Goal: Check status: Check status

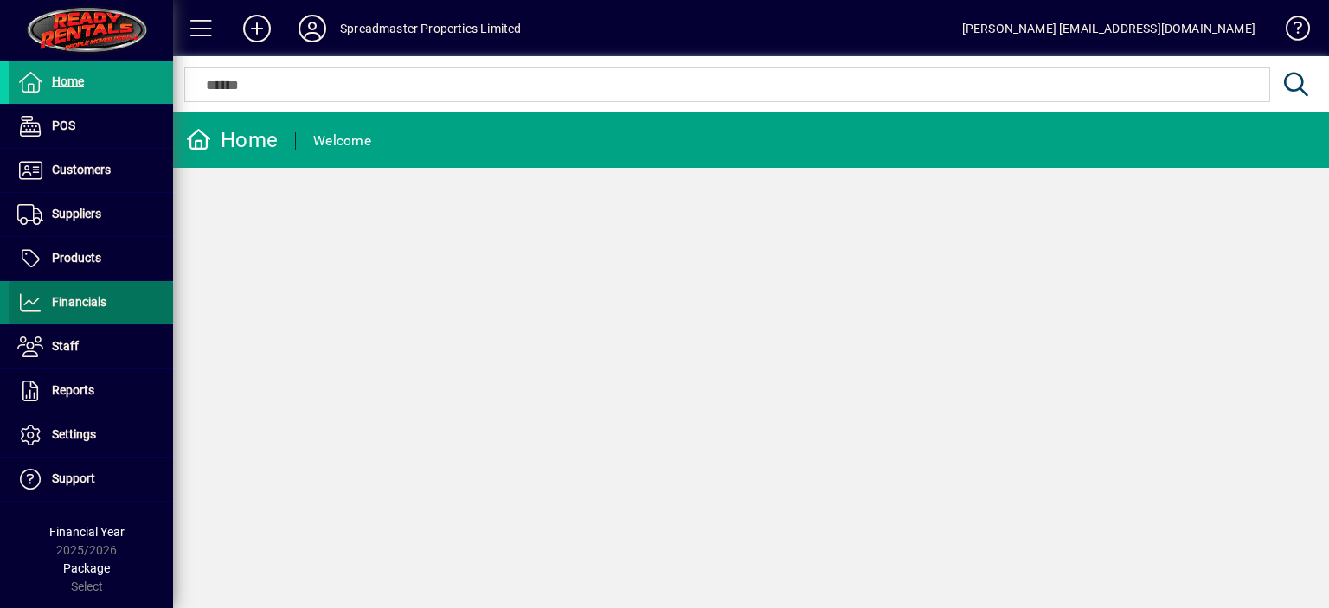
click at [100, 303] on span "Financials" at bounding box center [79, 302] width 55 height 14
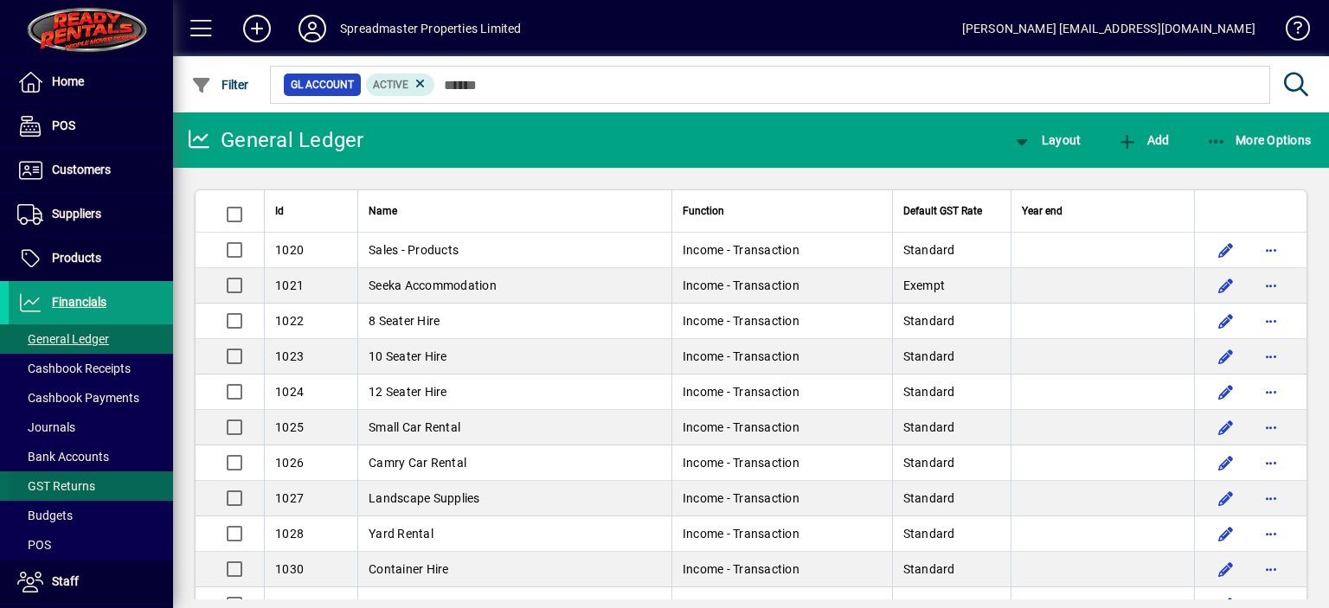
click at [85, 482] on span "GST Returns" at bounding box center [56, 487] width 78 height 14
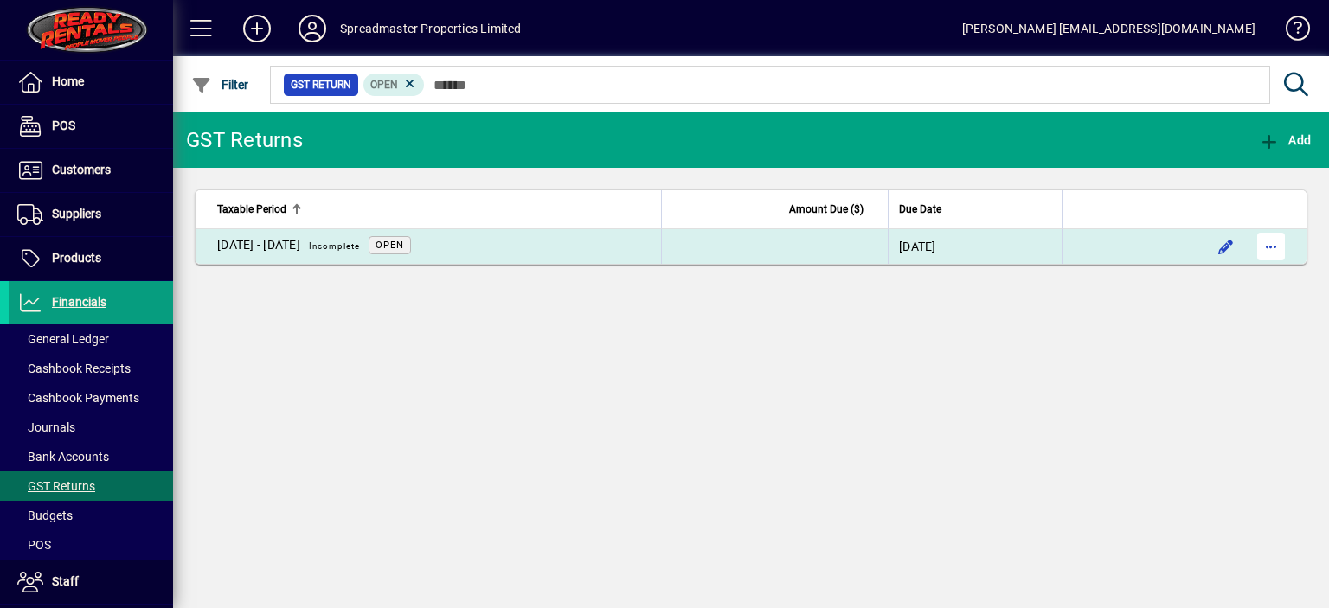
click at [1266, 243] on span "button" at bounding box center [1272, 247] width 42 height 42
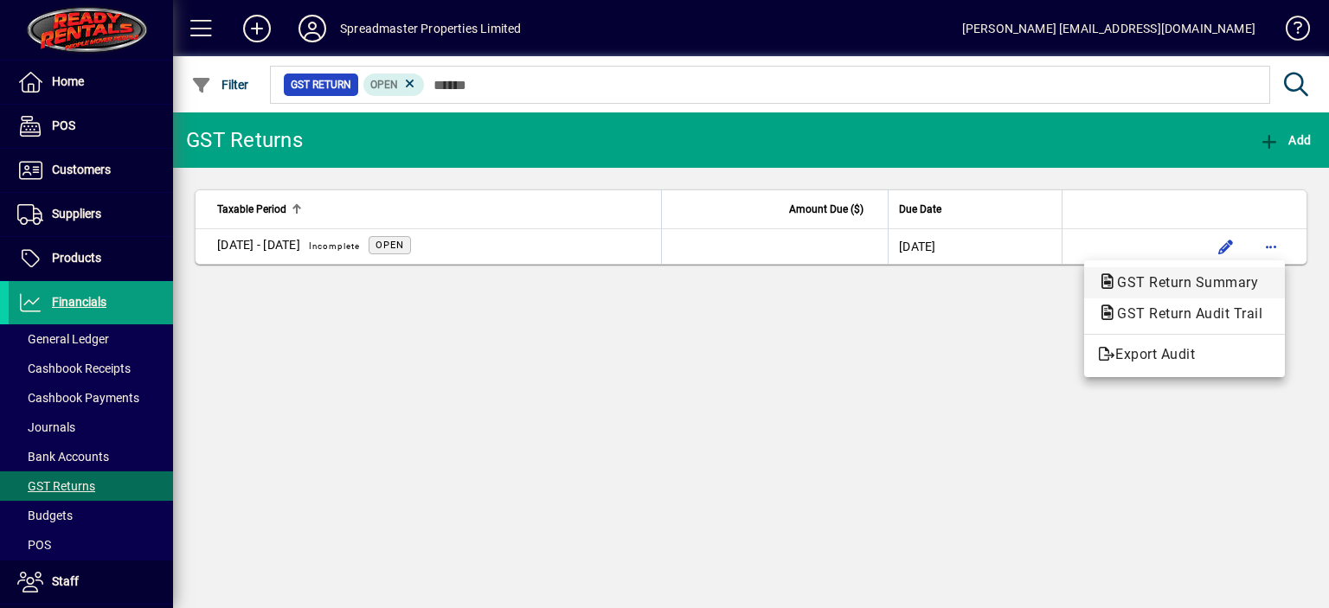
click at [1195, 283] on span "GST Return Summary" at bounding box center [1182, 282] width 169 height 16
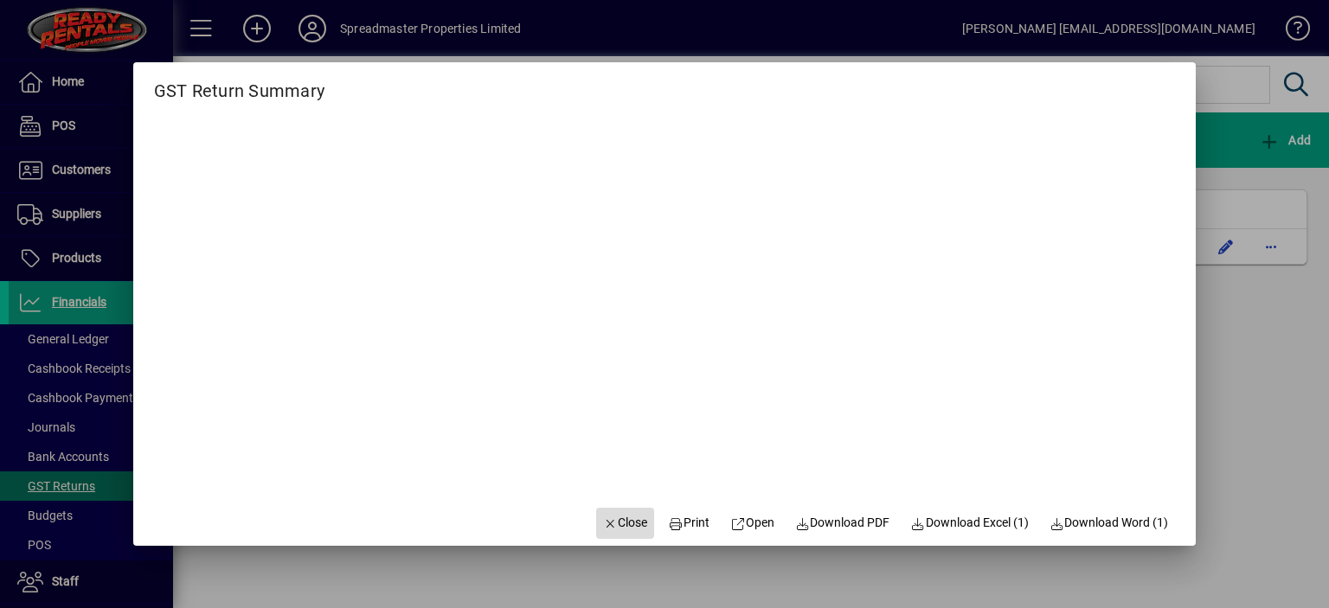
click at [617, 522] on span "Close" at bounding box center [625, 523] width 45 height 18
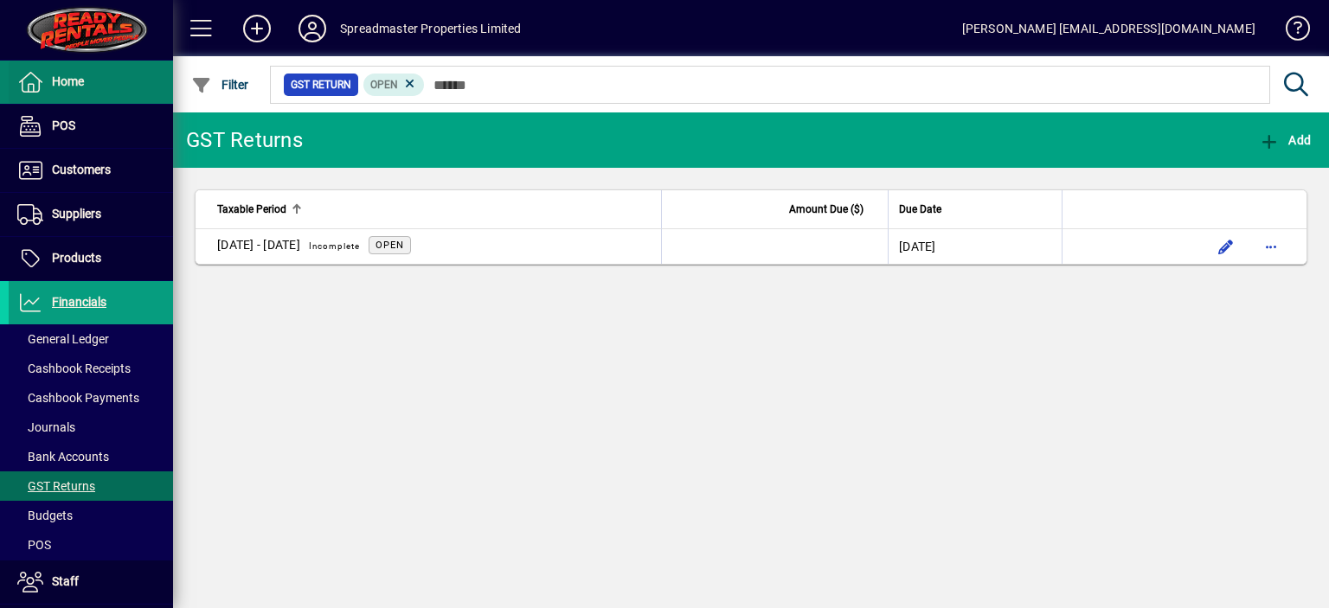
click at [69, 80] on span "Home" at bounding box center [68, 81] width 32 height 14
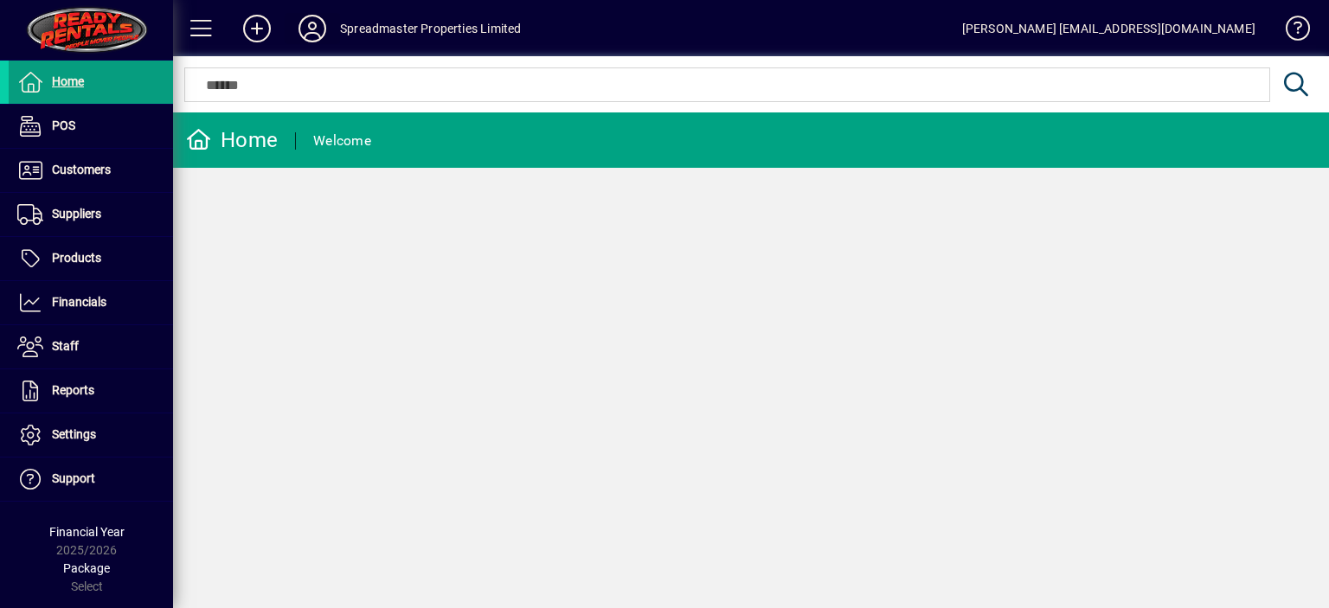
click at [314, 36] on icon at bounding box center [312, 29] width 35 height 28
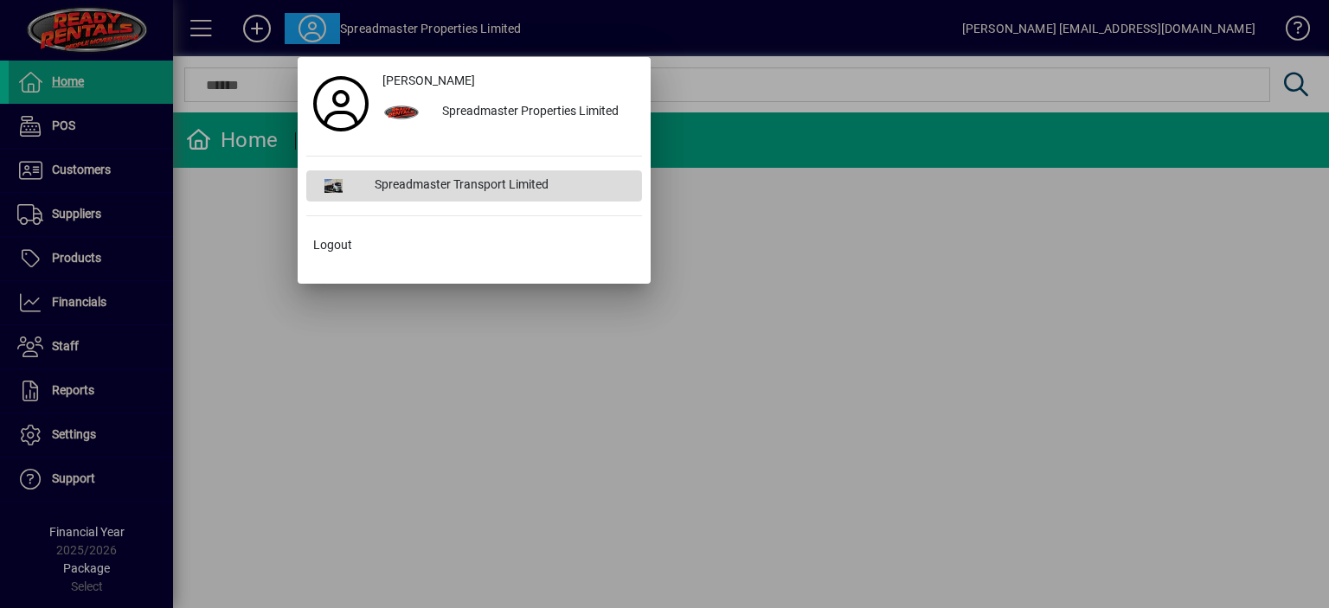
click at [422, 178] on div "Spreadmaster Transport Limited" at bounding box center [501, 186] width 281 height 31
